Goal: Task Accomplishment & Management: Use online tool/utility

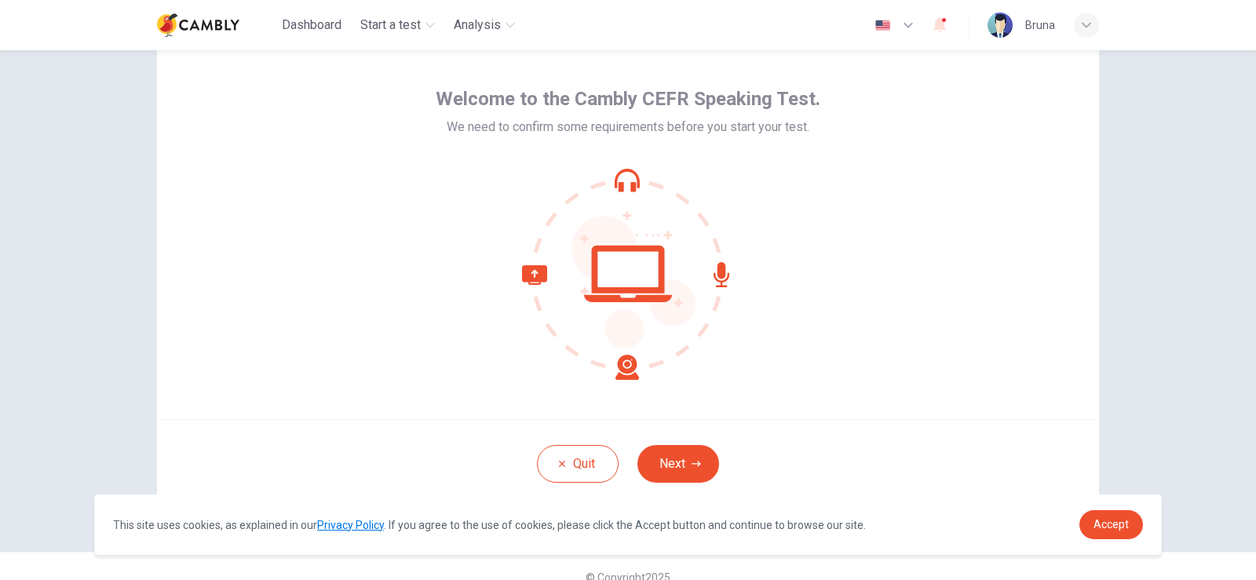
scroll to position [74, 0]
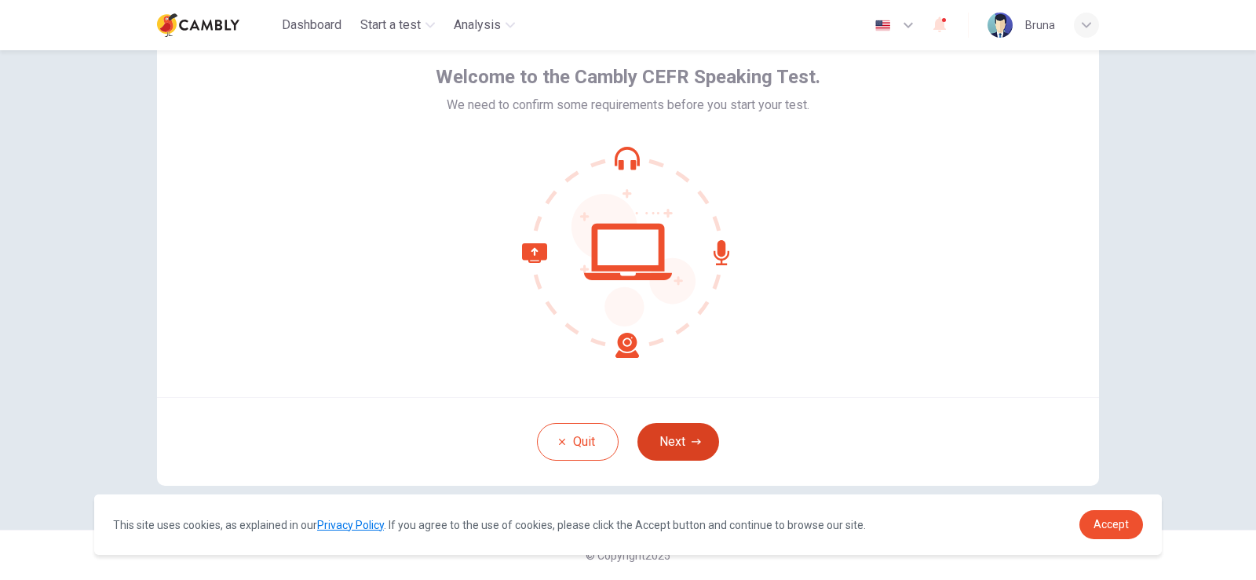
click at [693, 442] on icon "button" at bounding box center [696, 441] width 9 height 5
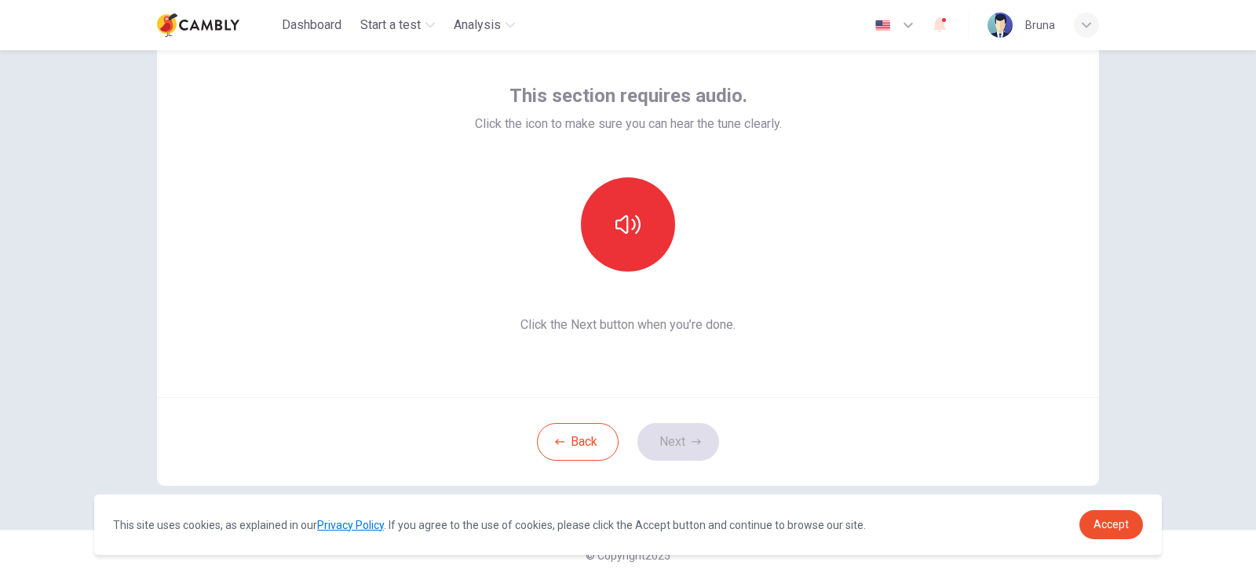
click at [687, 114] on div "This section requires audio. Click the icon to make sure you can hear the tune …" at bounding box center [628, 108] width 307 height 50
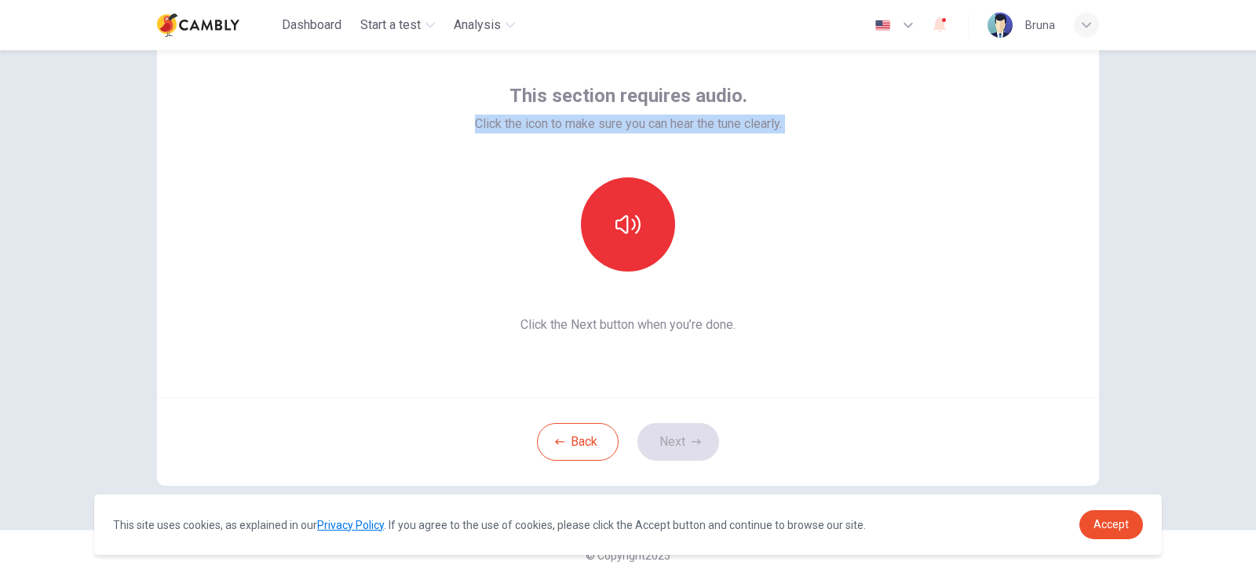
click at [687, 115] on span "Click the icon to make sure you can hear the tune clearly." at bounding box center [628, 124] width 307 height 19
copy div "Click the icon to make sure you can hear the tune clearly."
click at [625, 218] on icon "button" at bounding box center [628, 224] width 25 height 25
drag, startPoint x: 684, startPoint y: 436, endPoint x: 762, endPoint y: 321, distance: 138.5
click at [762, 321] on div "This section requires audio. Click the icon to make sure you can hear the tune …" at bounding box center [628, 253] width 942 height 466
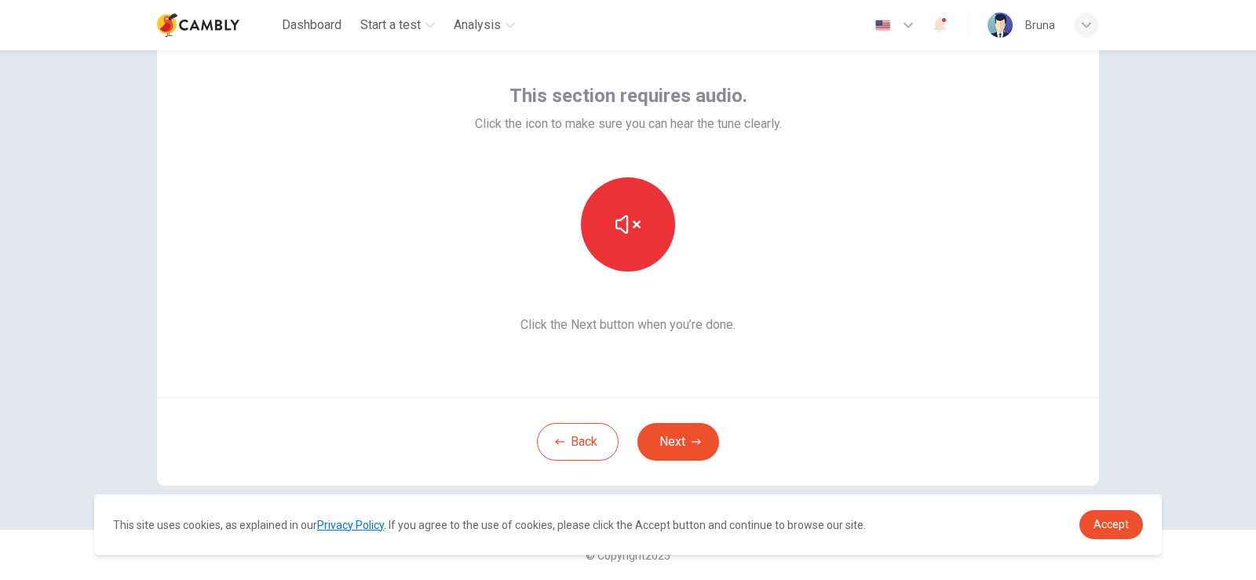
click at [708, 326] on span "Click the Next button when you’re done." at bounding box center [628, 325] width 307 height 19
copy div "Click the Next button when you’re done. Back Next"
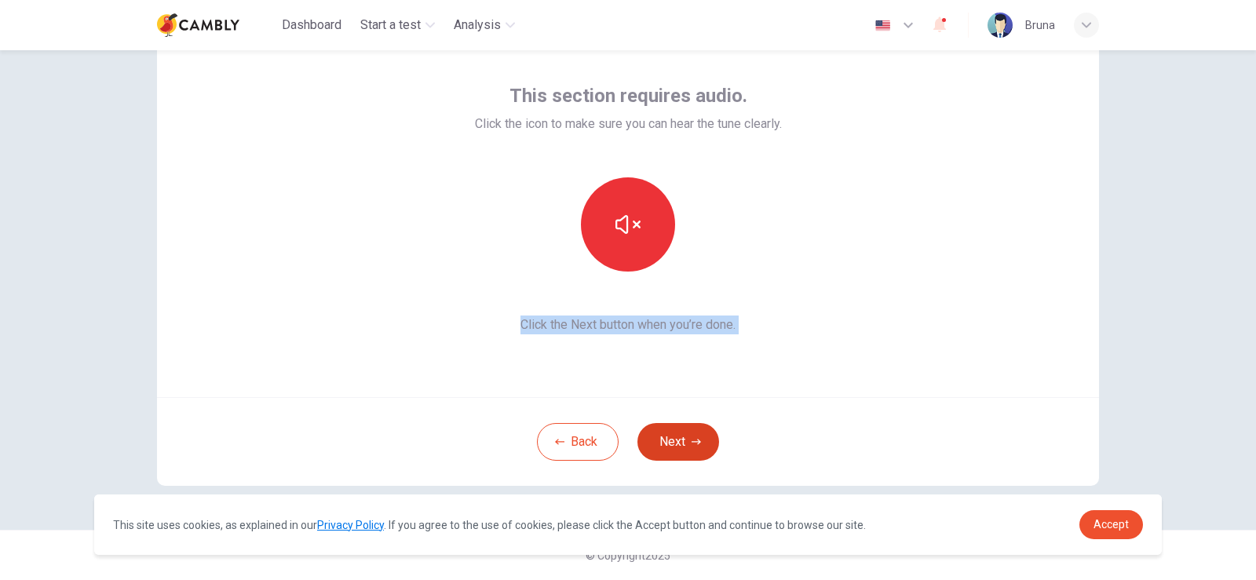
click at [672, 443] on button "Next" at bounding box center [679, 442] width 82 height 38
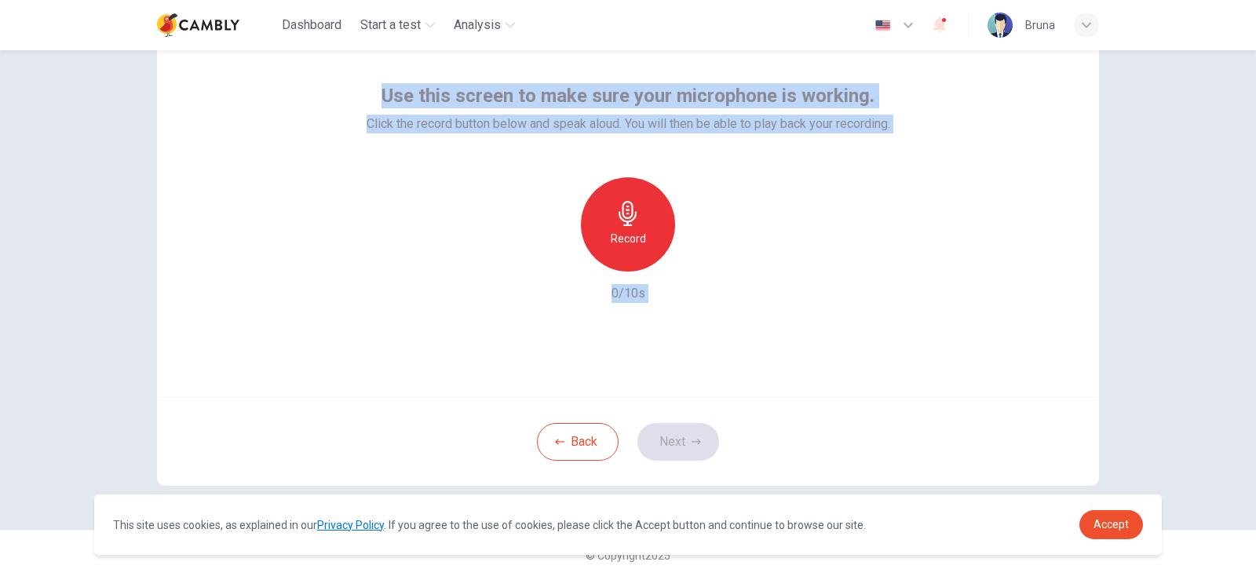
click at [678, 343] on div "Use this screen to make sure your microphone is working. Click the record butto…" at bounding box center [628, 208] width 942 height 377
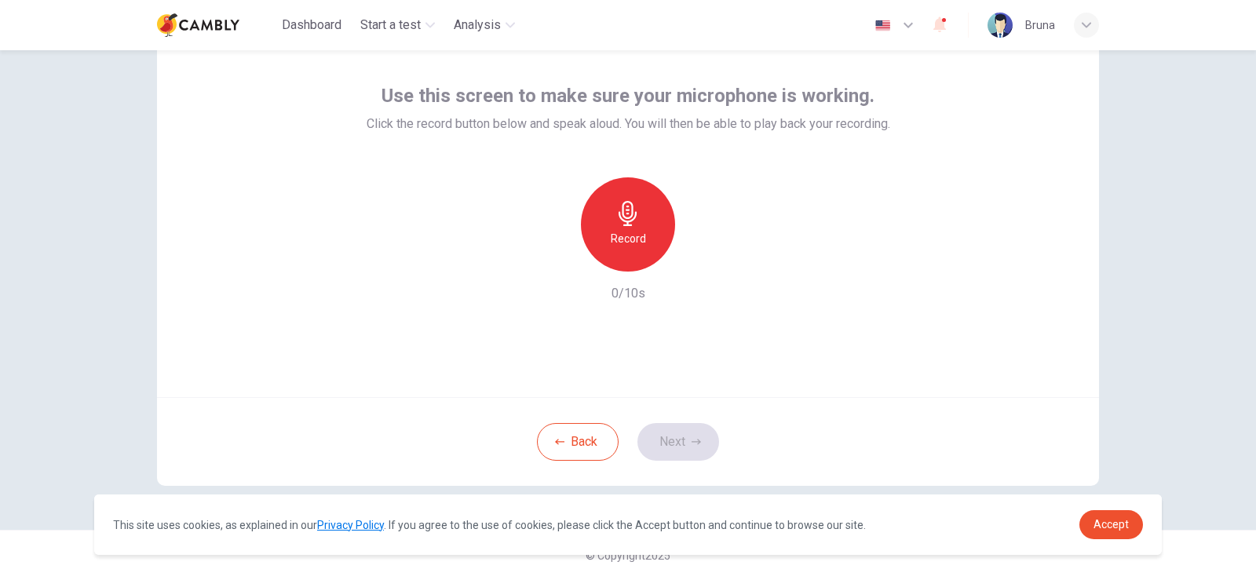
click at [605, 118] on span "Click the record button below and speak aloud. You will then be able to play ba…" at bounding box center [629, 124] width 524 height 19
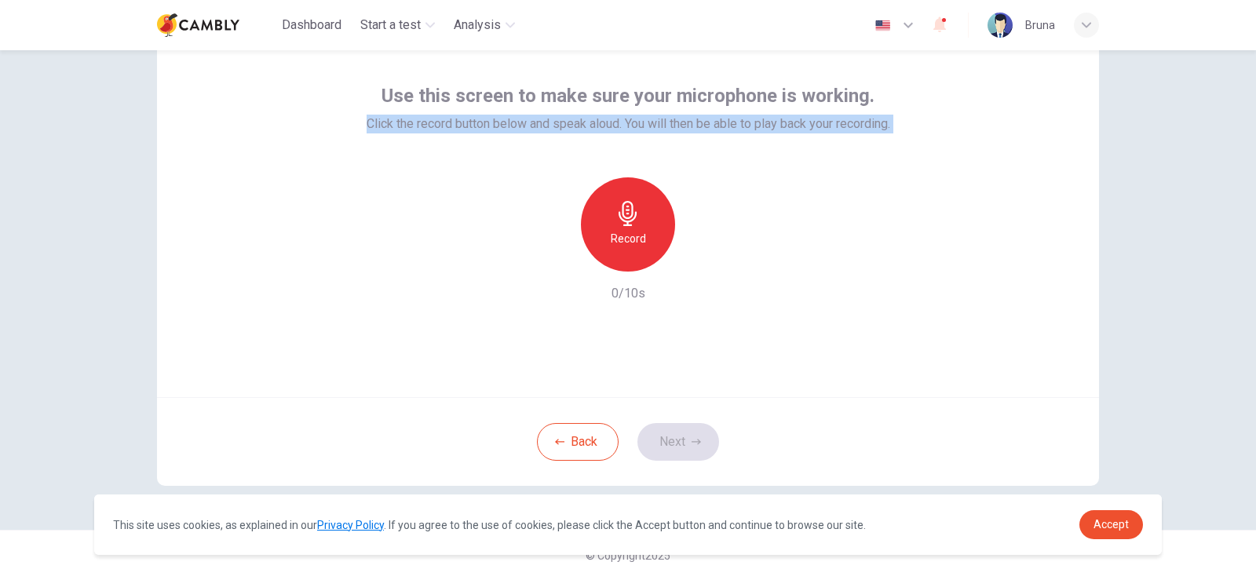
click at [605, 118] on span "Click the record button below and speak aloud. You will then be able to play ba…" at bounding box center [629, 124] width 524 height 19
copy div "Click the record button below and speak aloud. You will then be able to play ba…"
click at [578, 455] on button "Back" at bounding box center [578, 442] width 82 height 38
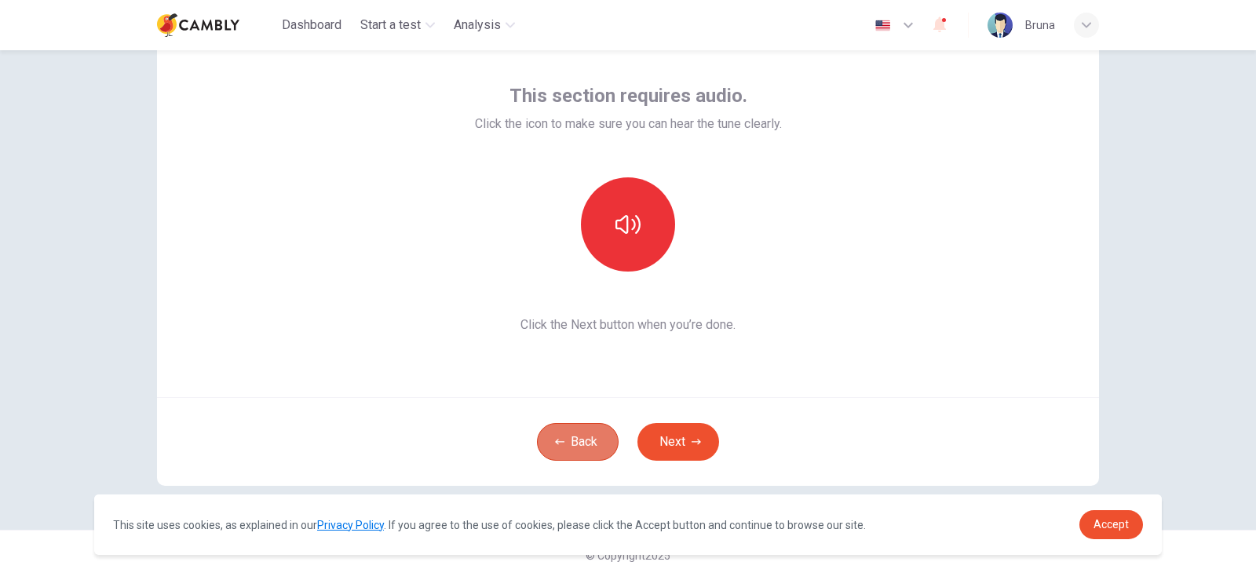
click at [578, 455] on button "Back" at bounding box center [578, 442] width 82 height 38
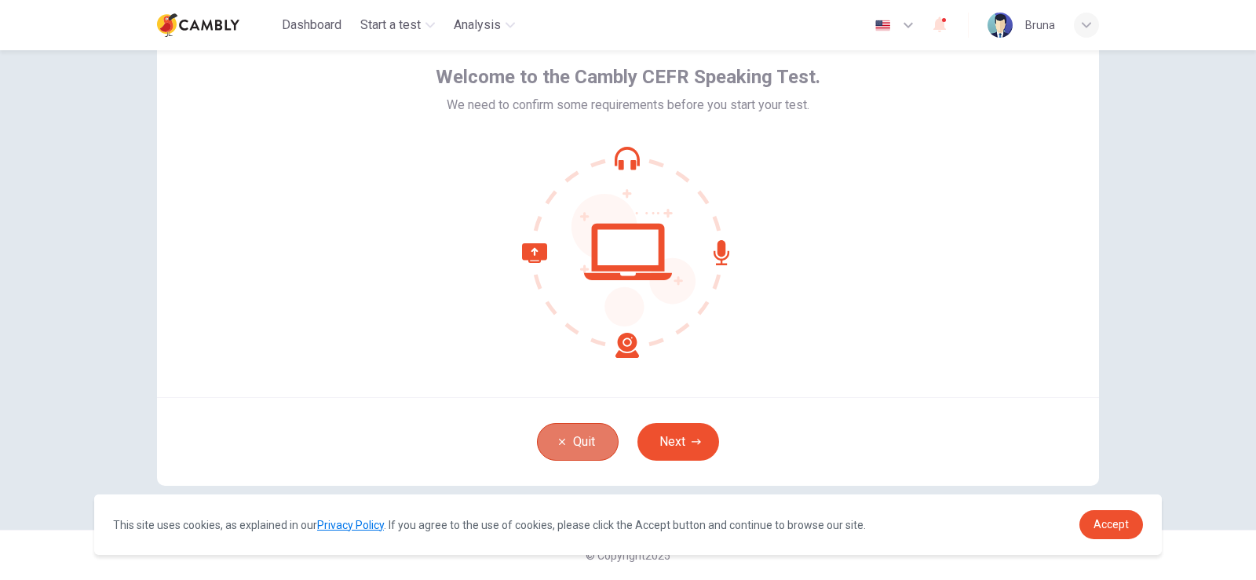
click at [578, 455] on button "Quit" at bounding box center [578, 442] width 82 height 38
